Goal: Task Accomplishment & Management: Complete application form

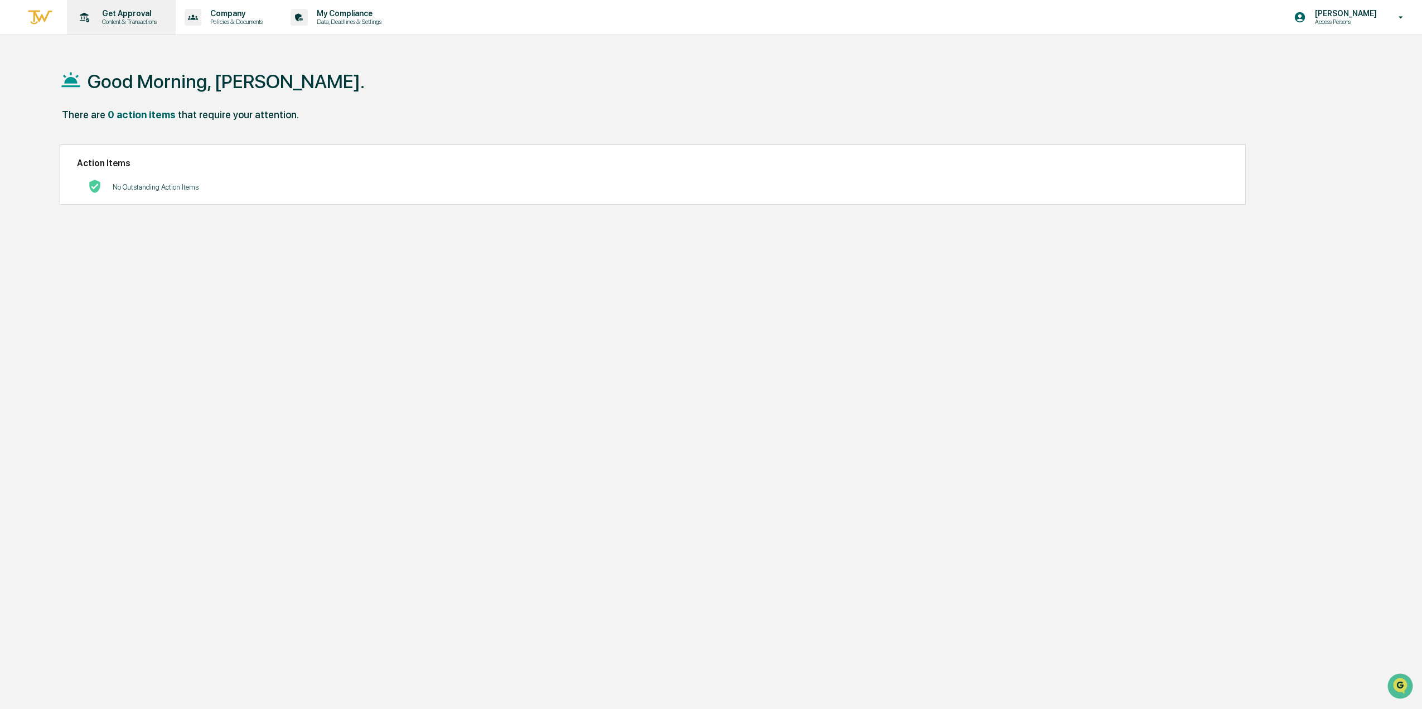
click at [113, 15] on p "Get Approval" at bounding box center [127, 13] width 69 height 9
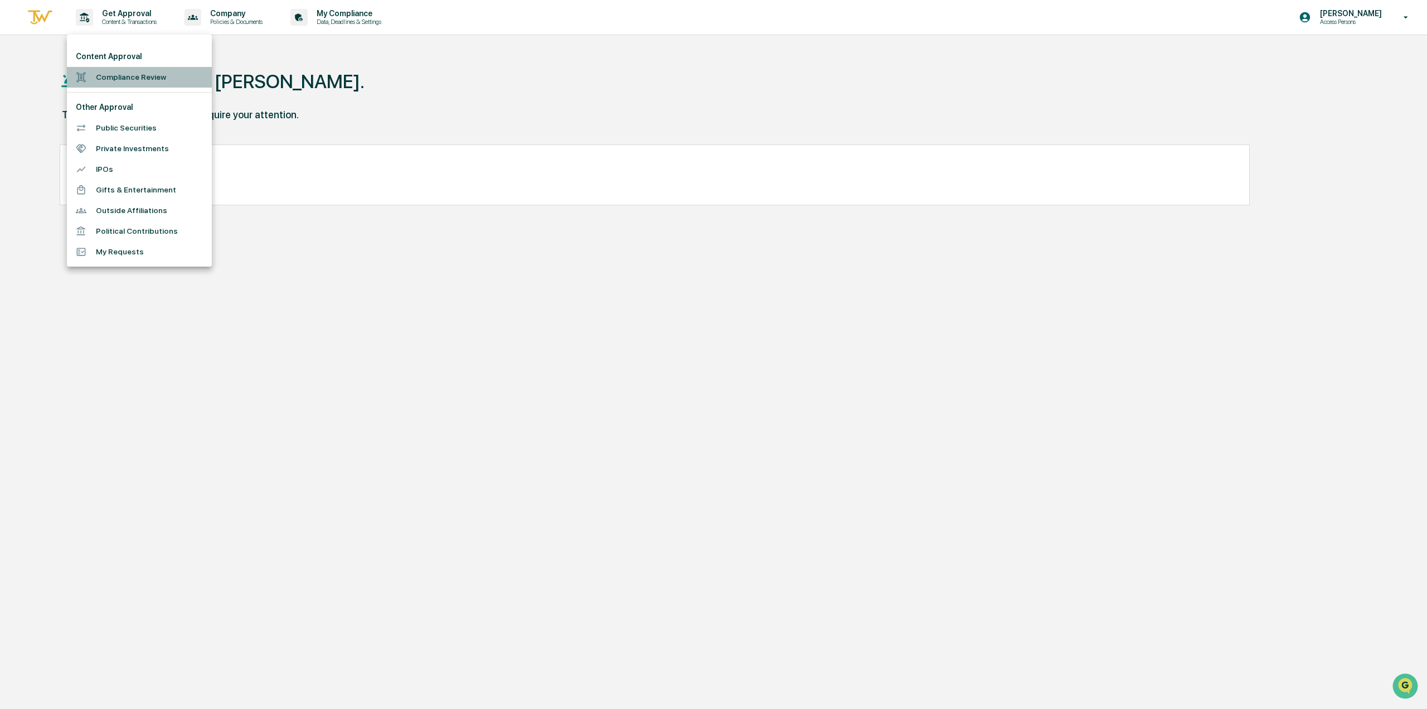
click at [110, 76] on li "Compliance Review" at bounding box center [139, 77] width 145 height 21
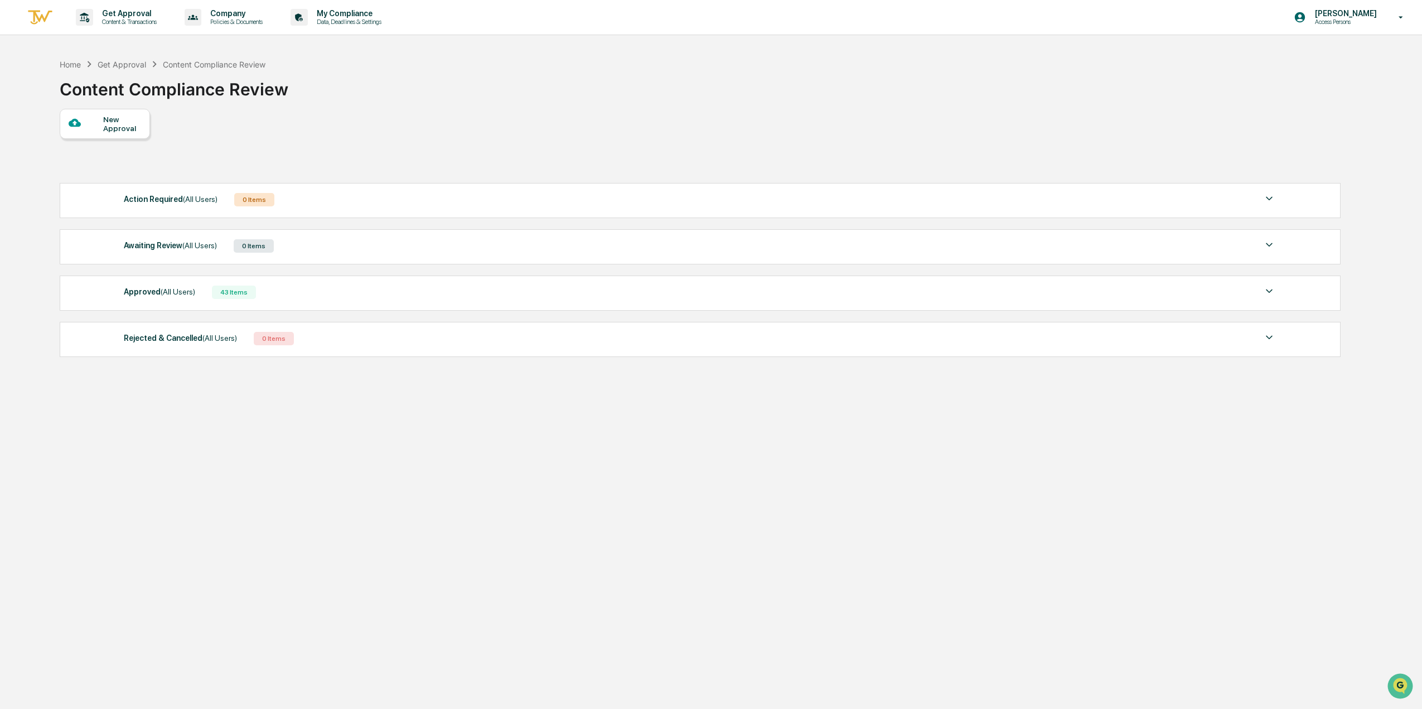
click at [109, 124] on div "New Approval" at bounding box center [121, 124] width 37 height 18
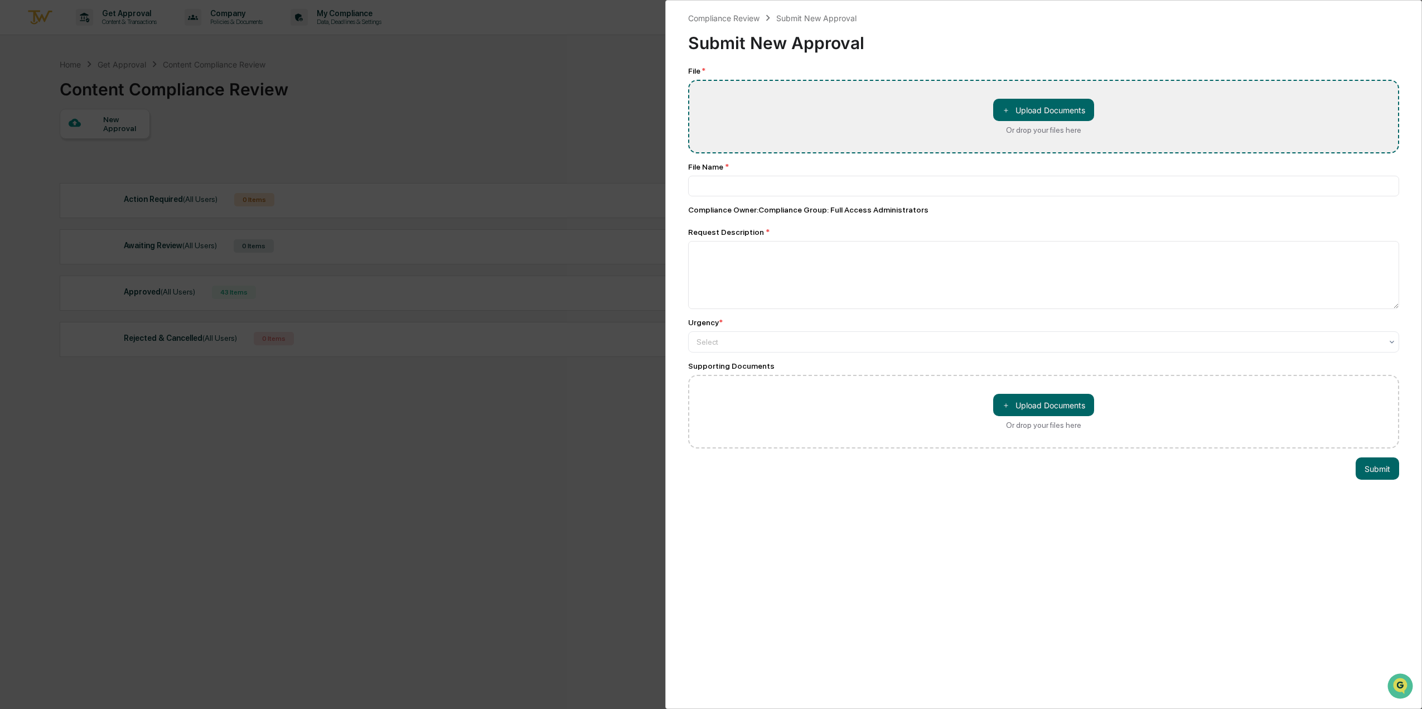
type input "**********"
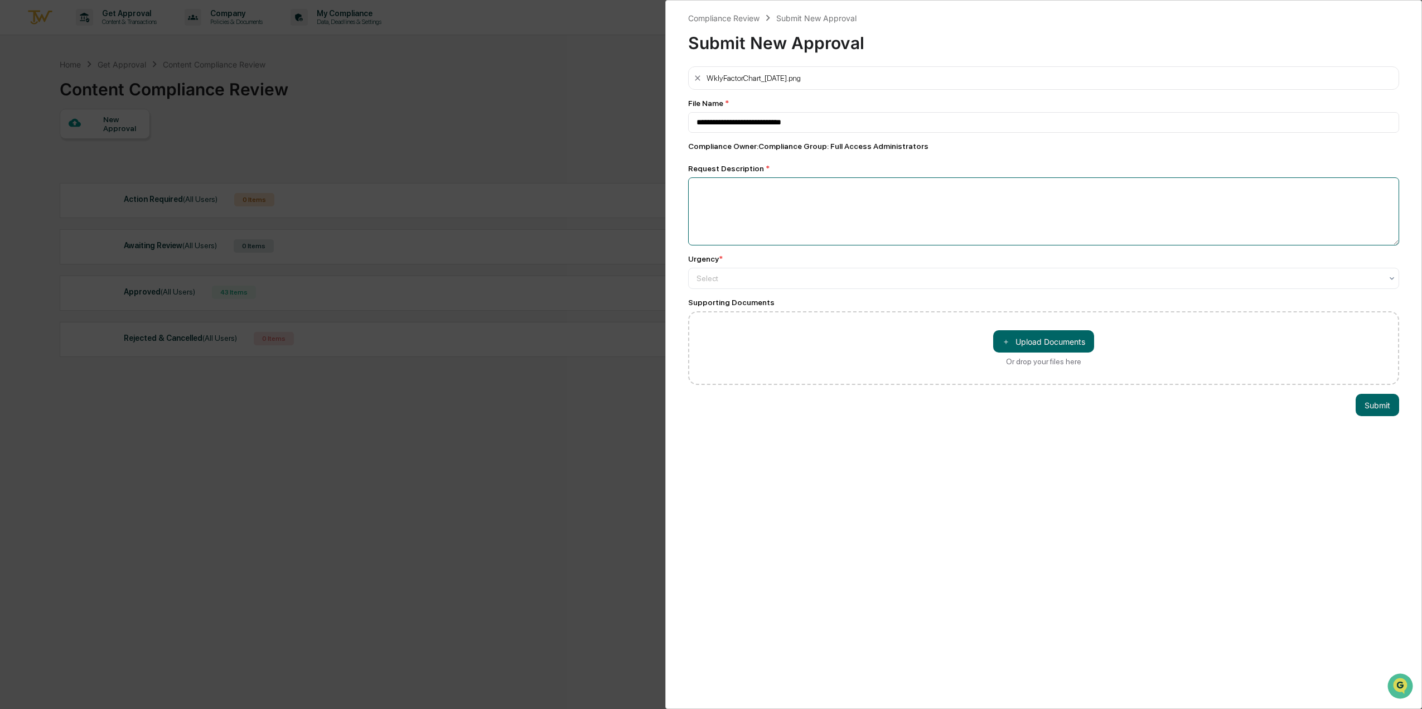
click at [854, 210] on textarea at bounding box center [1043, 211] width 711 height 68
type textarea "**********"
click at [815, 287] on div "Select" at bounding box center [1043, 278] width 711 height 21
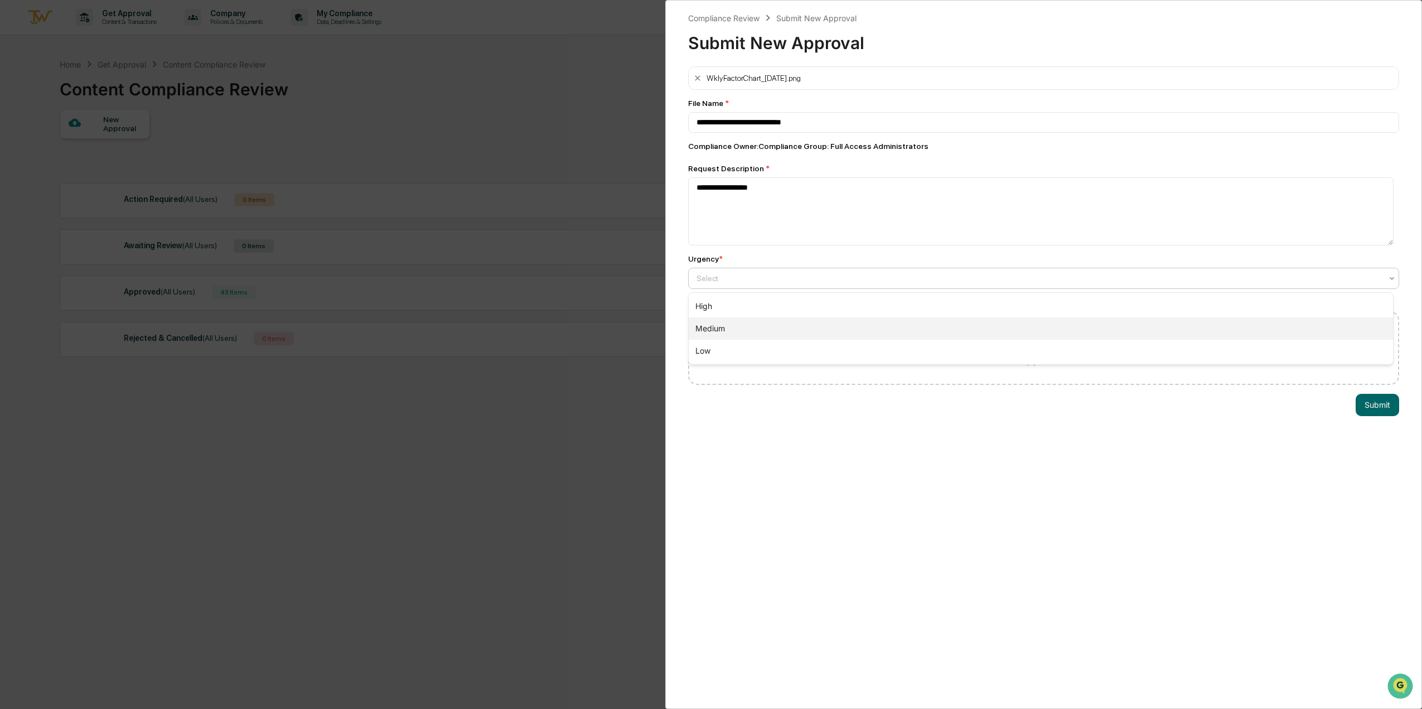
click at [823, 326] on div "Medium" at bounding box center [1041, 328] width 704 height 22
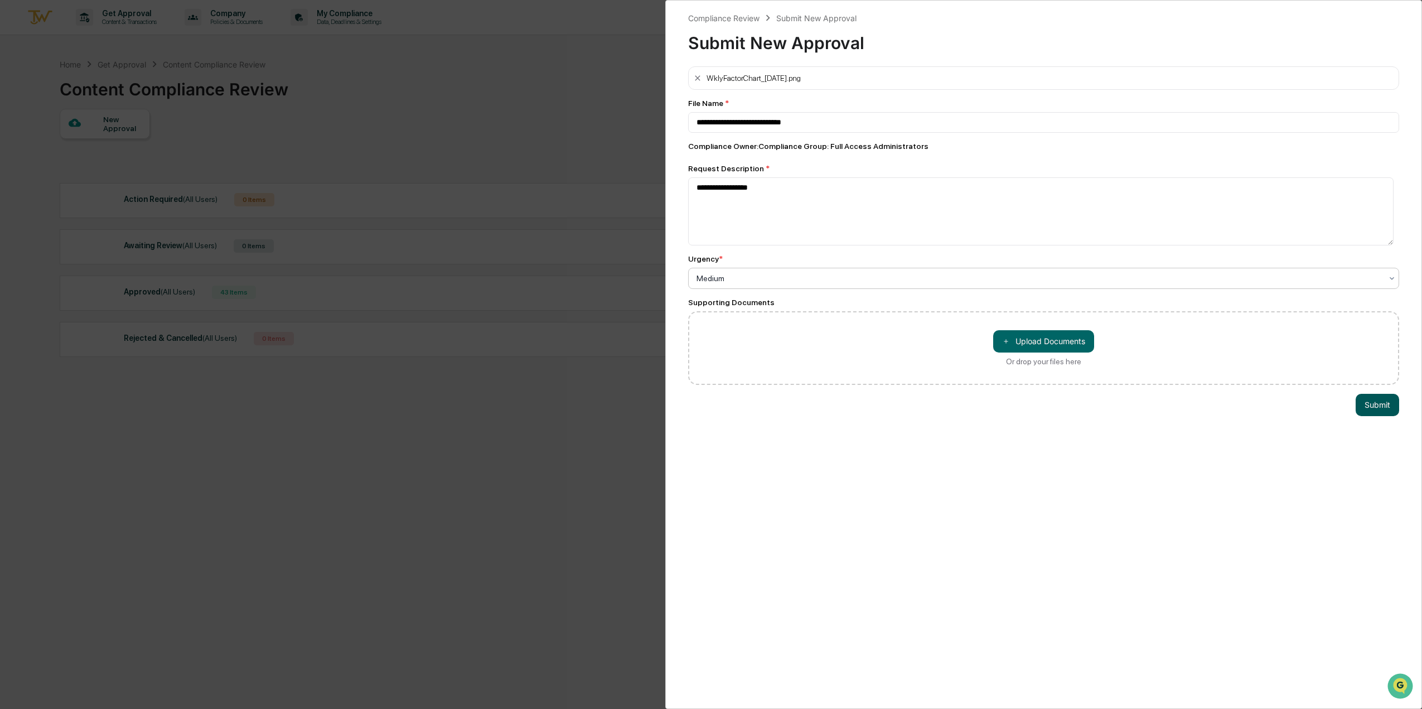
click at [1367, 406] on button "Submit" at bounding box center [1376, 405] width 43 height 22
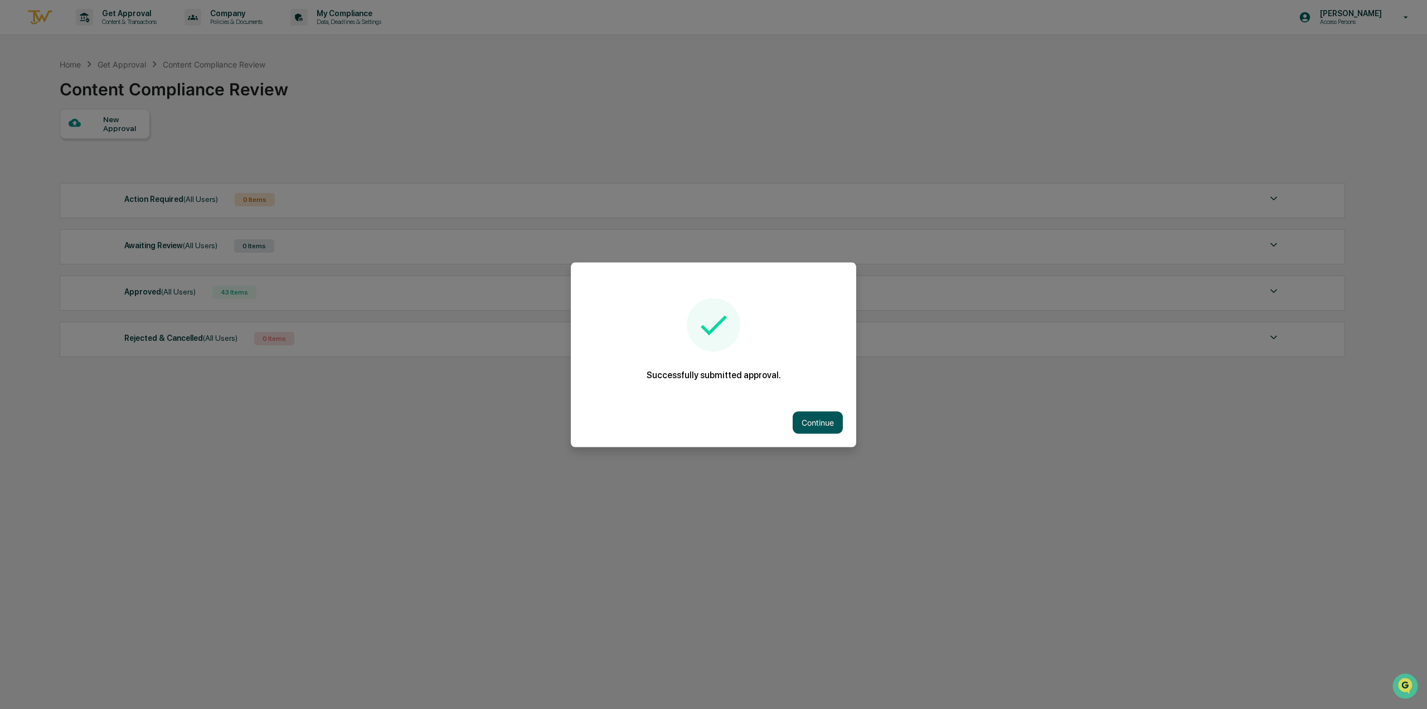
click at [827, 423] on button "Continue" at bounding box center [818, 422] width 50 height 22
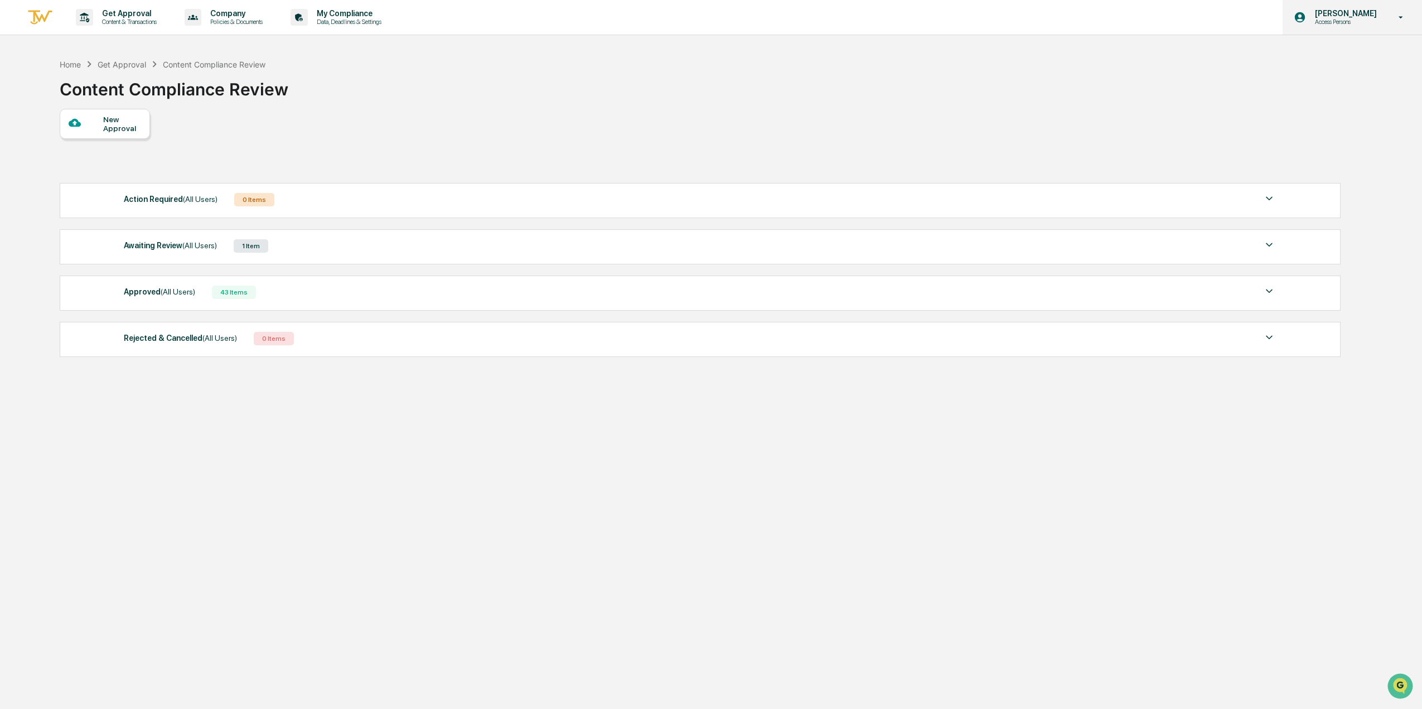
click at [1346, 22] on p "Access Persons" at bounding box center [1344, 22] width 76 height 8
click at [1303, 55] on li "Logout" at bounding box center [1340, 56] width 156 height 21
